Goal: Participate in discussion: Engage in conversation with other users on a specific topic

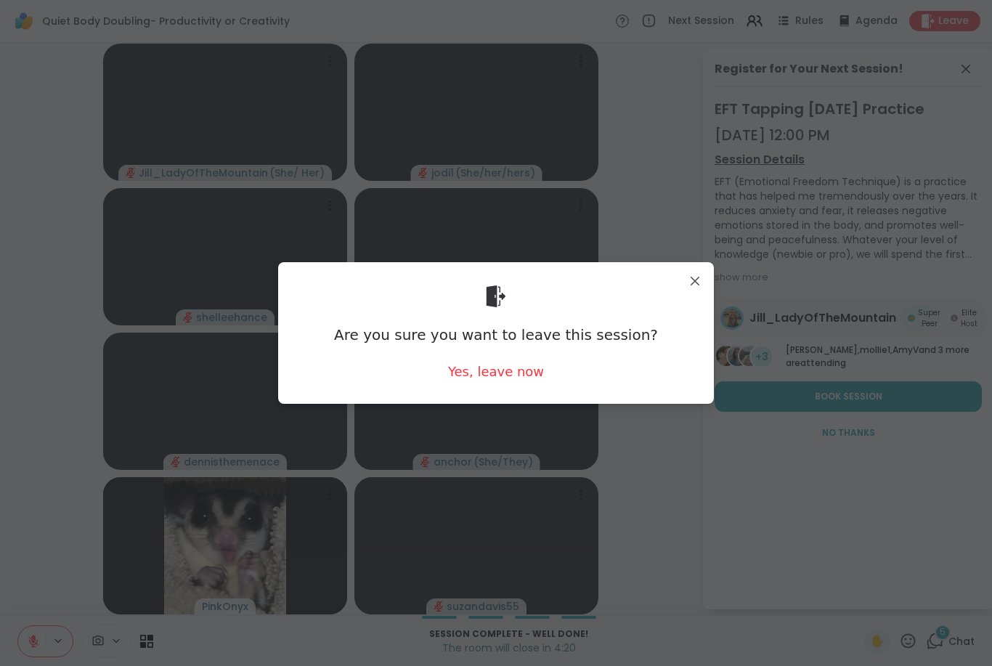
click at [512, 364] on div "Yes, leave now" at bounding box center [496, 371] width 96 height 18
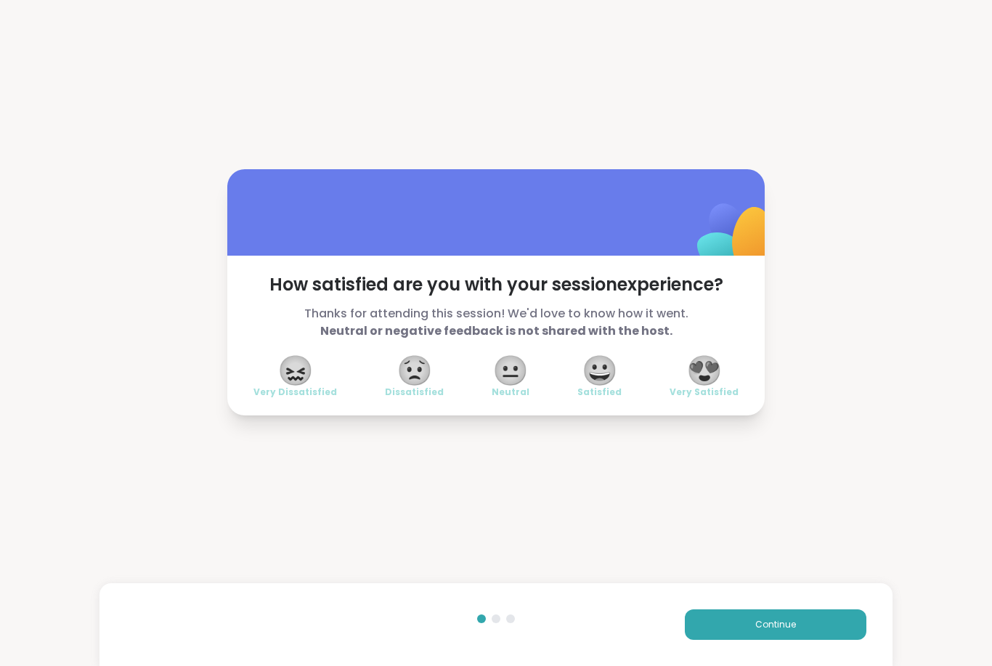
click at [708, 357] on span "😍" at bounding box center [704, 370] width 36 height 26
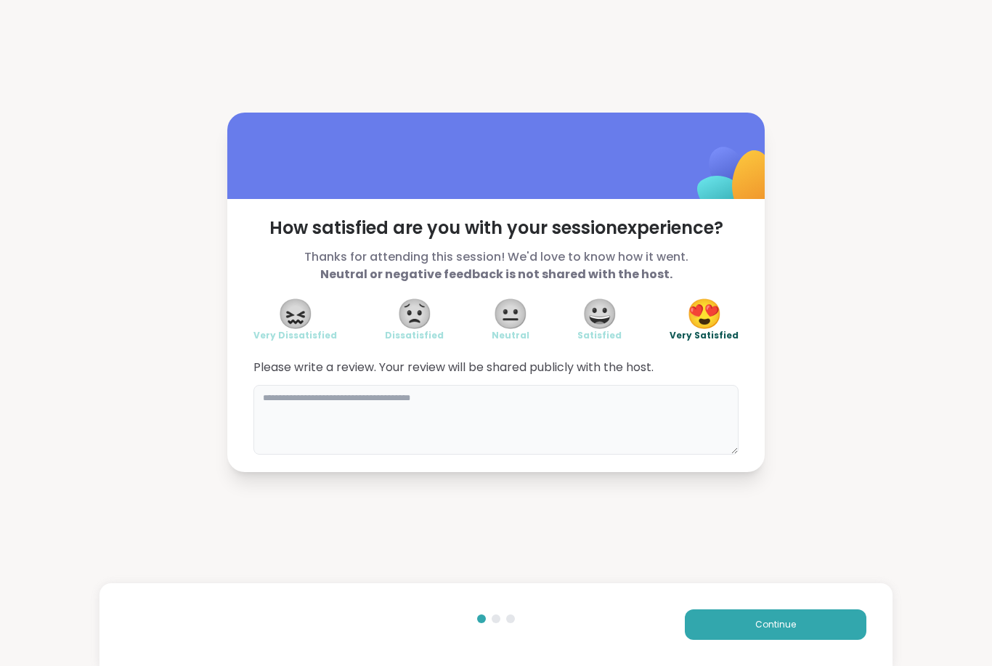
click at [383, 402] on textarea at bounding box center [495, 420] width 485 height 70
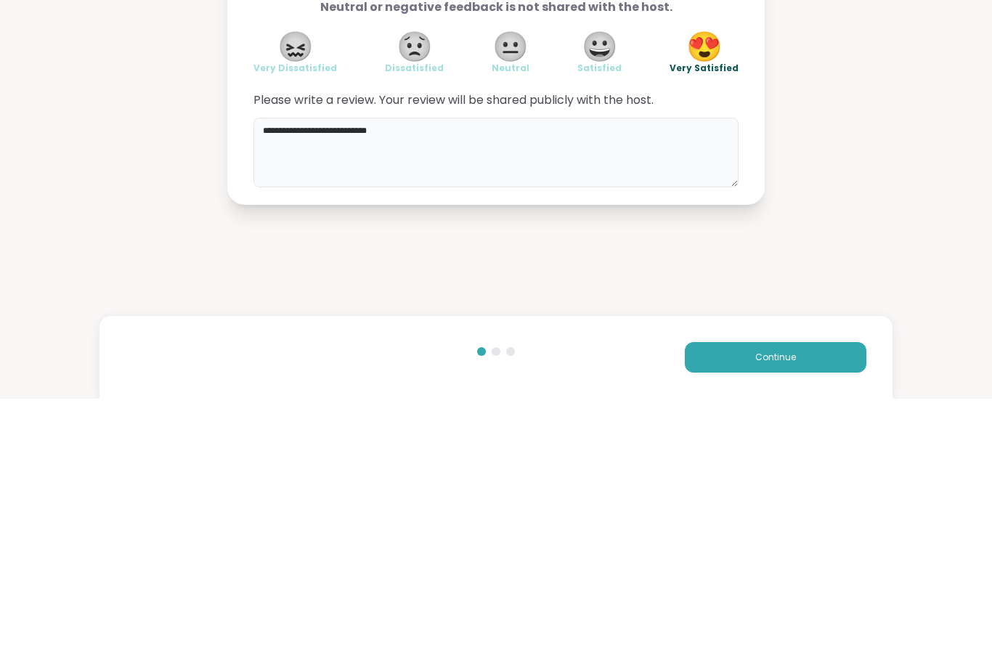
type textarea "**********"
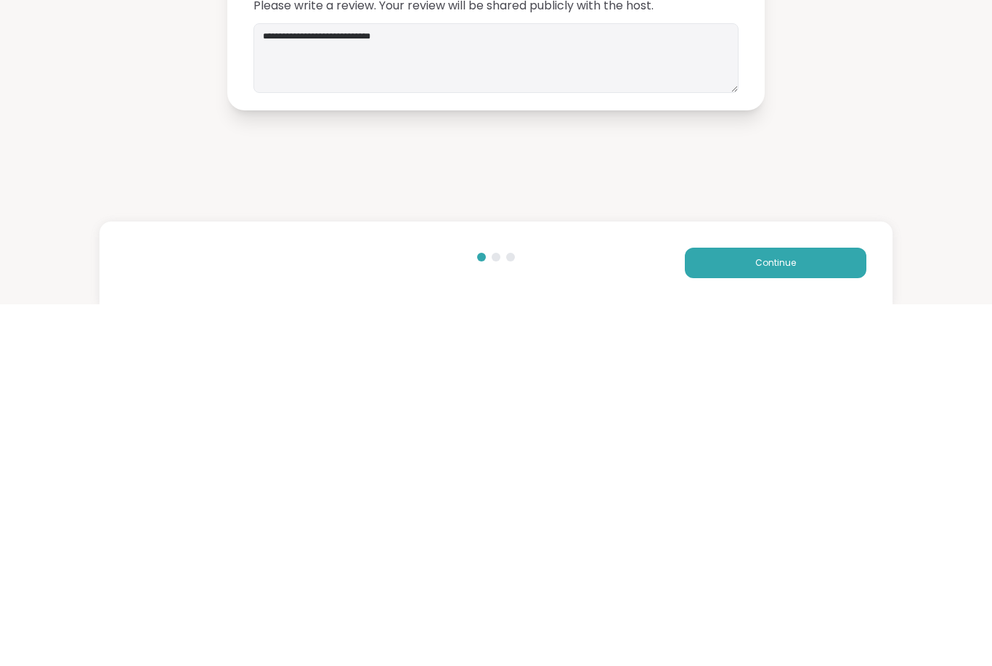
click at [776, 609] on button "Continue" at bounding box center [775, 624] width 181 height 30
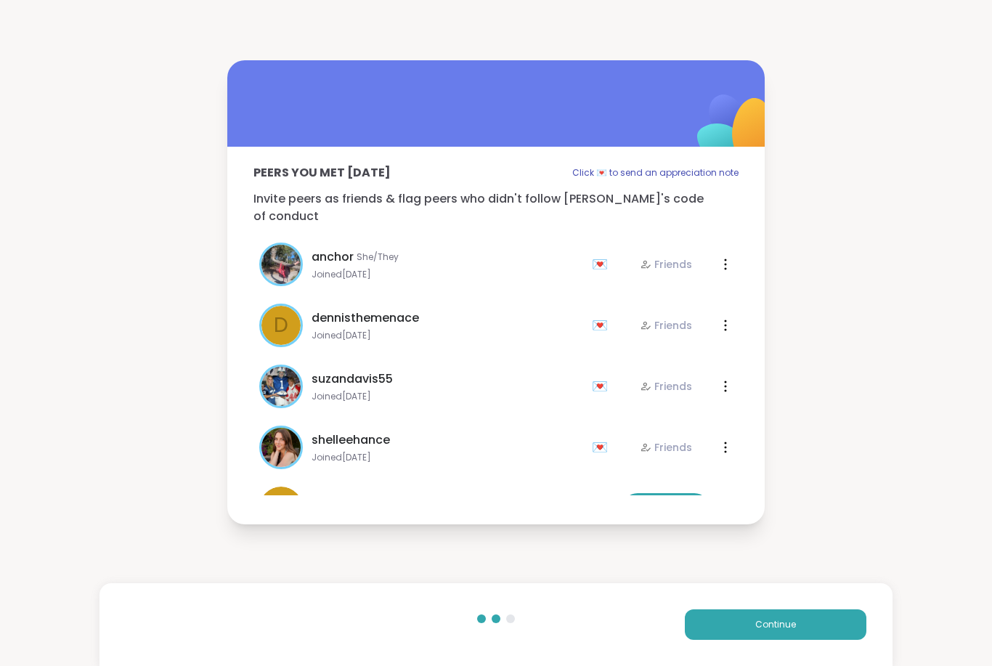
click at [777, 629] on span "Continue" at bounding box center [775, 624] width 41 height 13
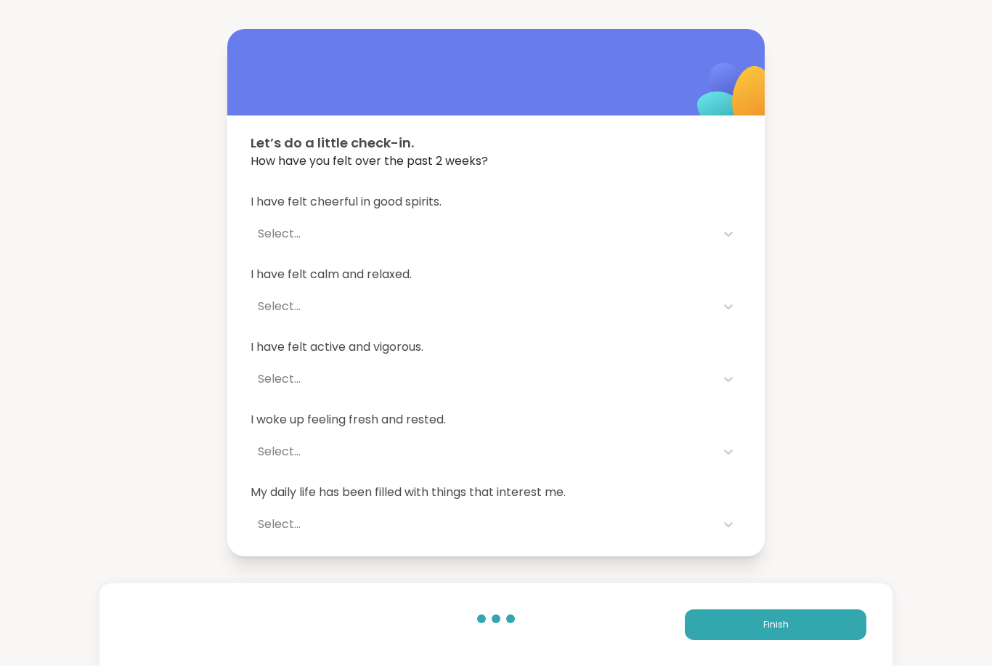
click at [795, 634] on button "Finish" at bounding box center [775, 624] width 181 height 30
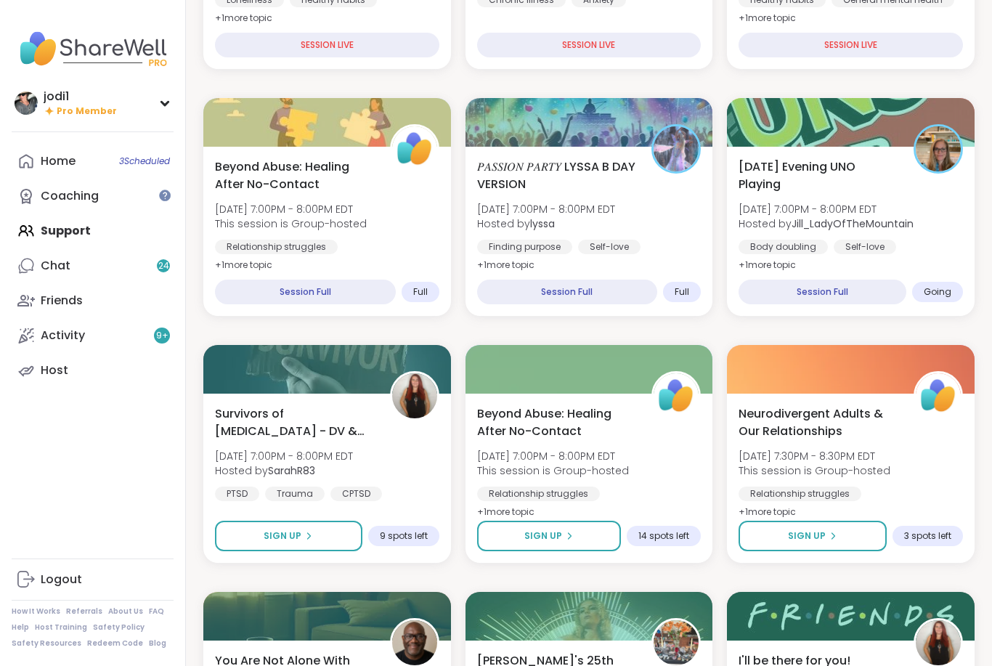
scroll to position [383, 0]
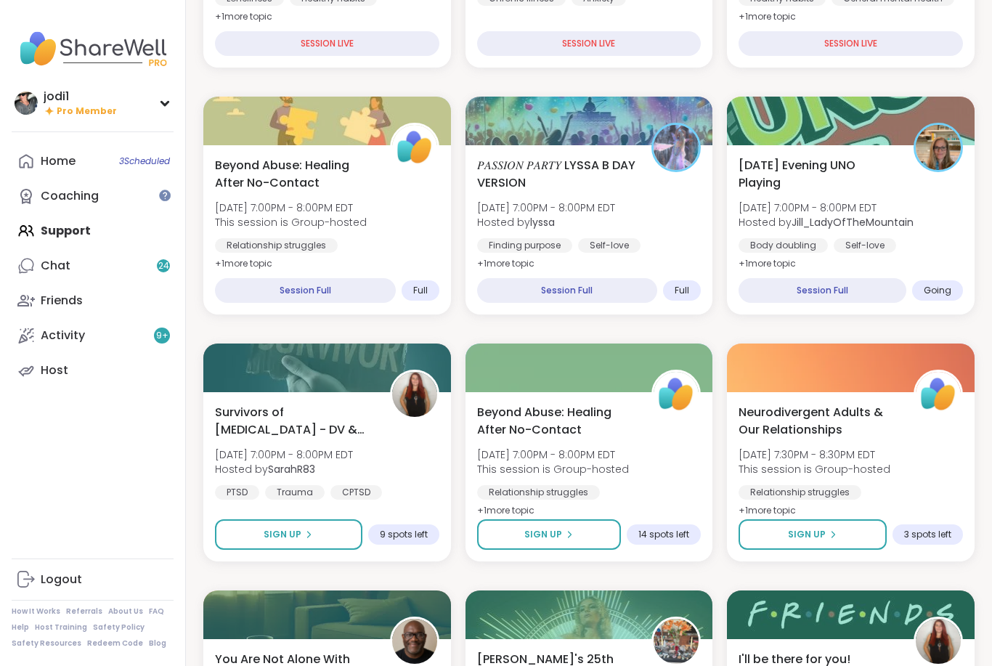
click at [895, 204] on span "[DATE] 7:00PM - 8:00PM EDT" at bounding box center [825, 207] width 175 height 15
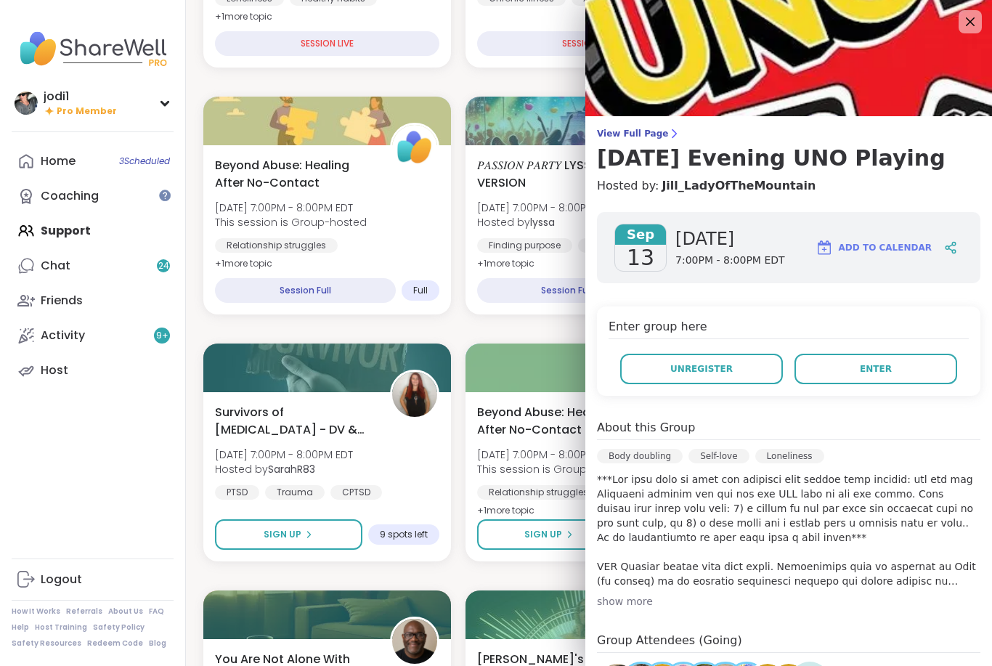
click at [885, 364] on span "Enter" at bounding box center [875, 368] width 32 height 13
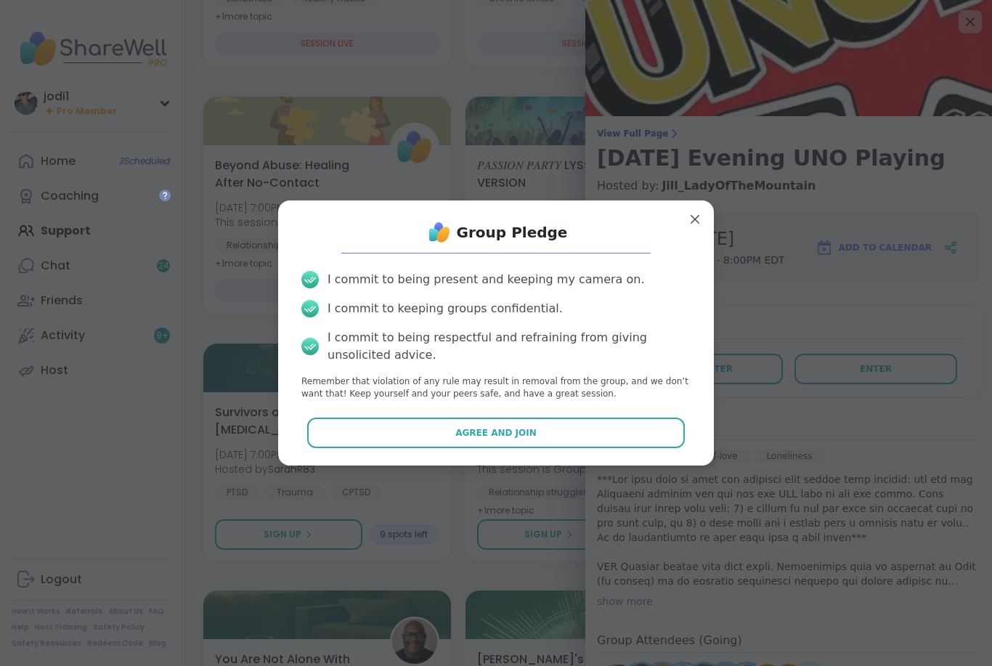
click at [530, 439] on span "Agree and Join" at bounding box center [495, 432] width 81 height 13
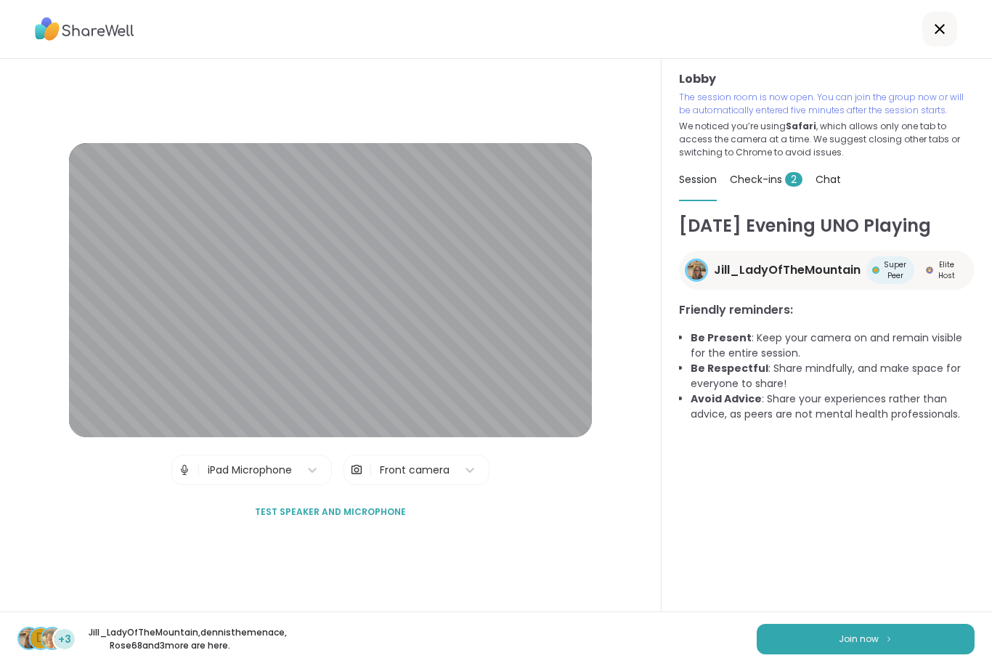
click at [898, 654] on button "Join now" at bounding box center [865, 639] width 218 height 30
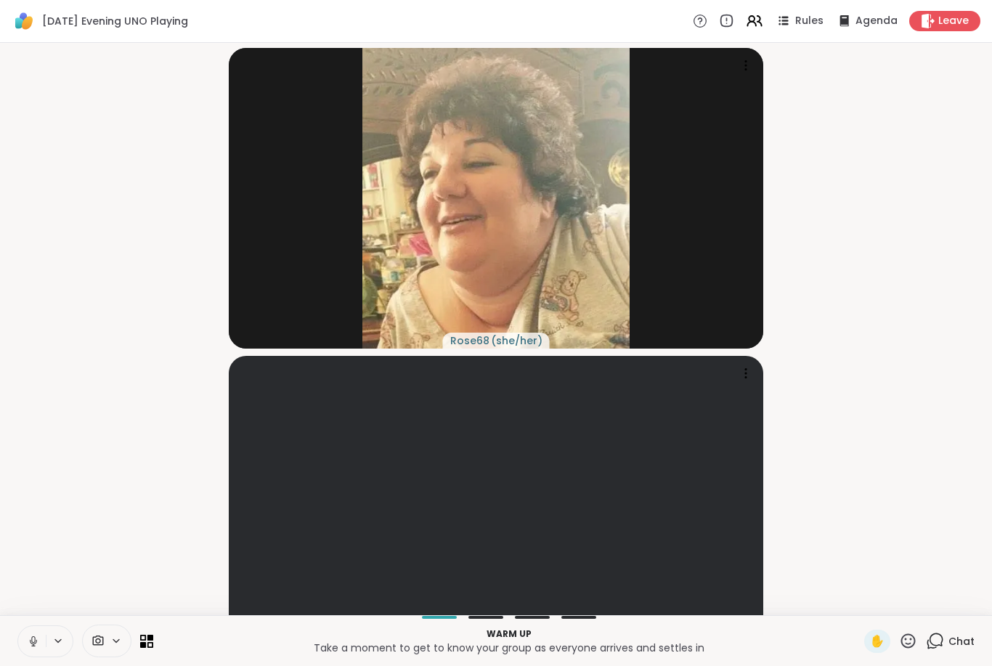
click at [45, 656] on button at bounding box center [32, 641] width 28 height 30
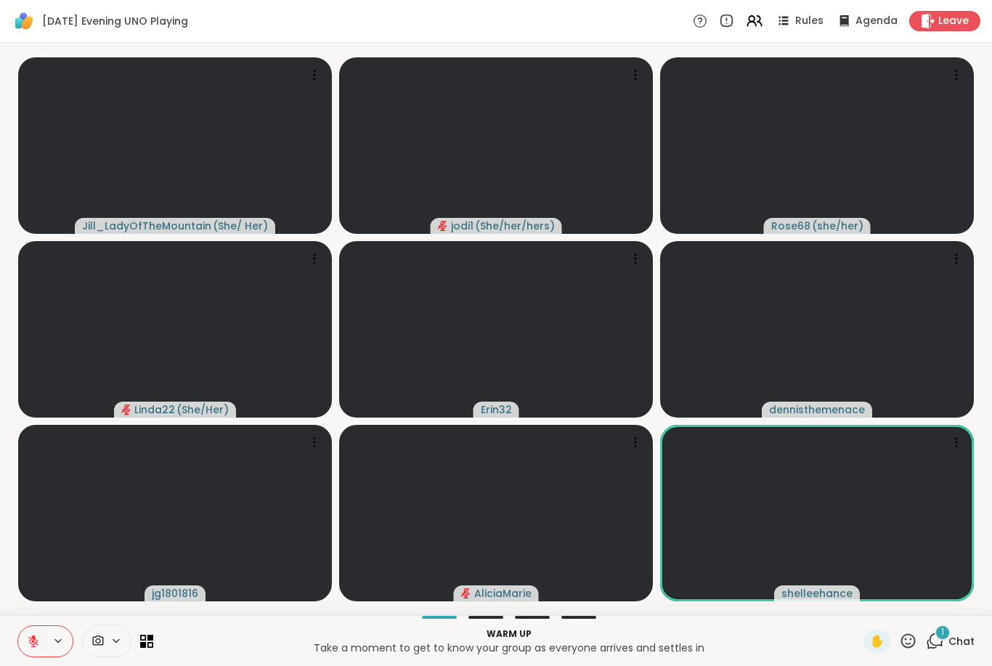
click at [33, 636] on icon at bounding box center [33, 637] width 4 height 6
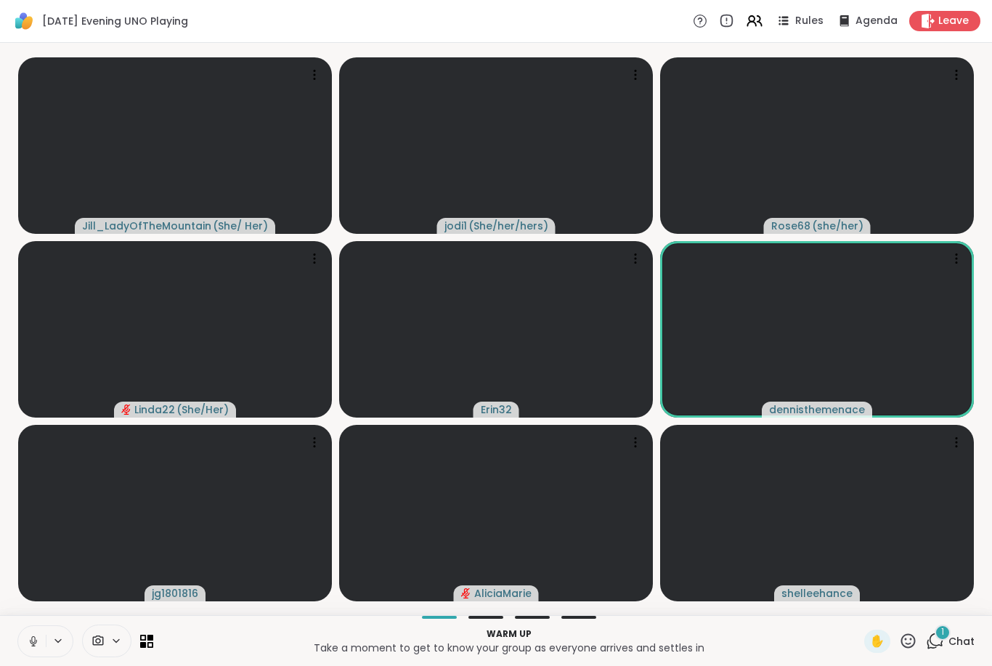
click at [41, 641] on button at bounding box center [32, 641] width 28 height 30
